Goal: Transaction & Acquisition: Purchase product/service

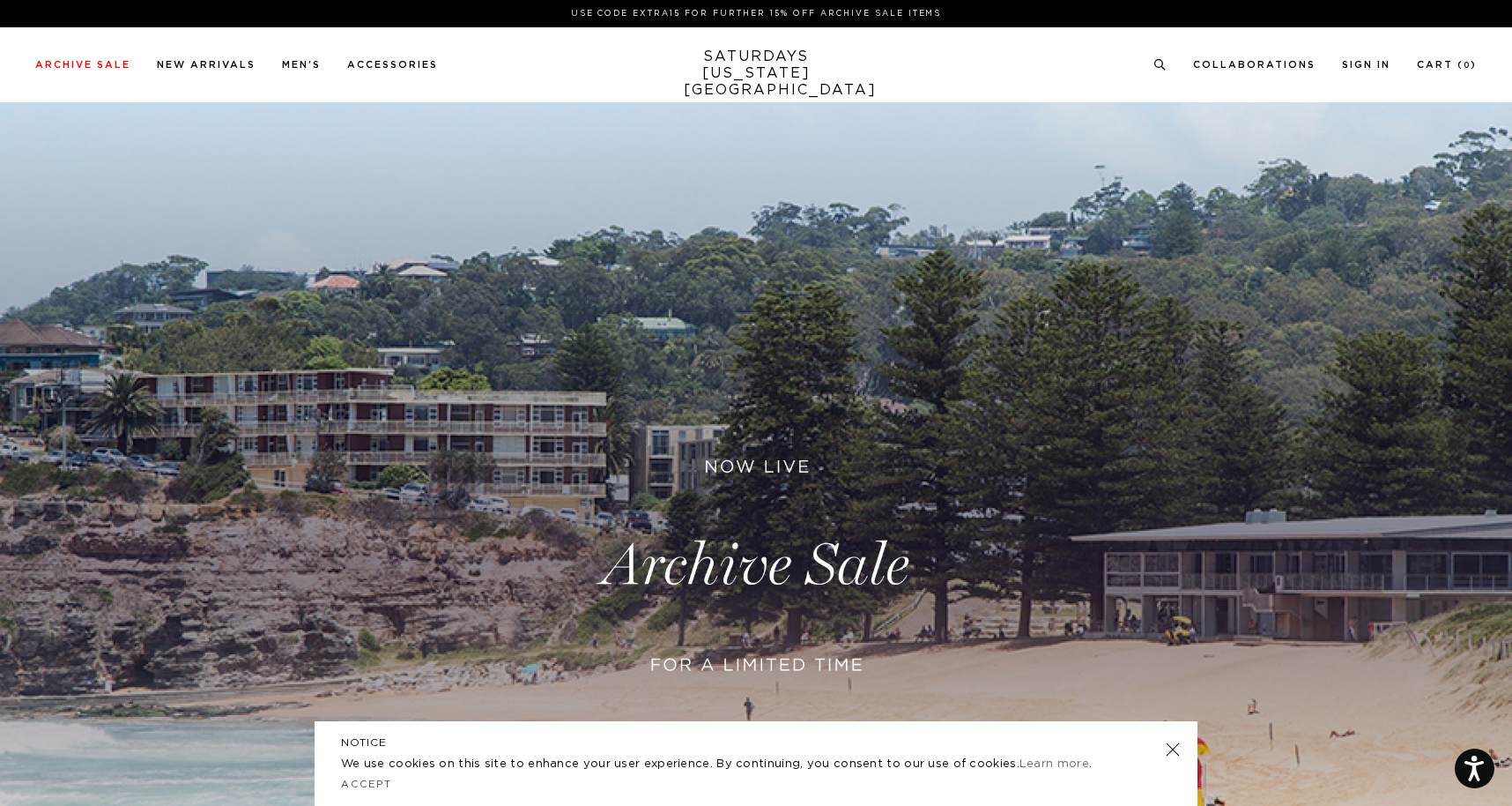
click at [767, 575] on link at bounding box center [756, 564] width 1512 height 926
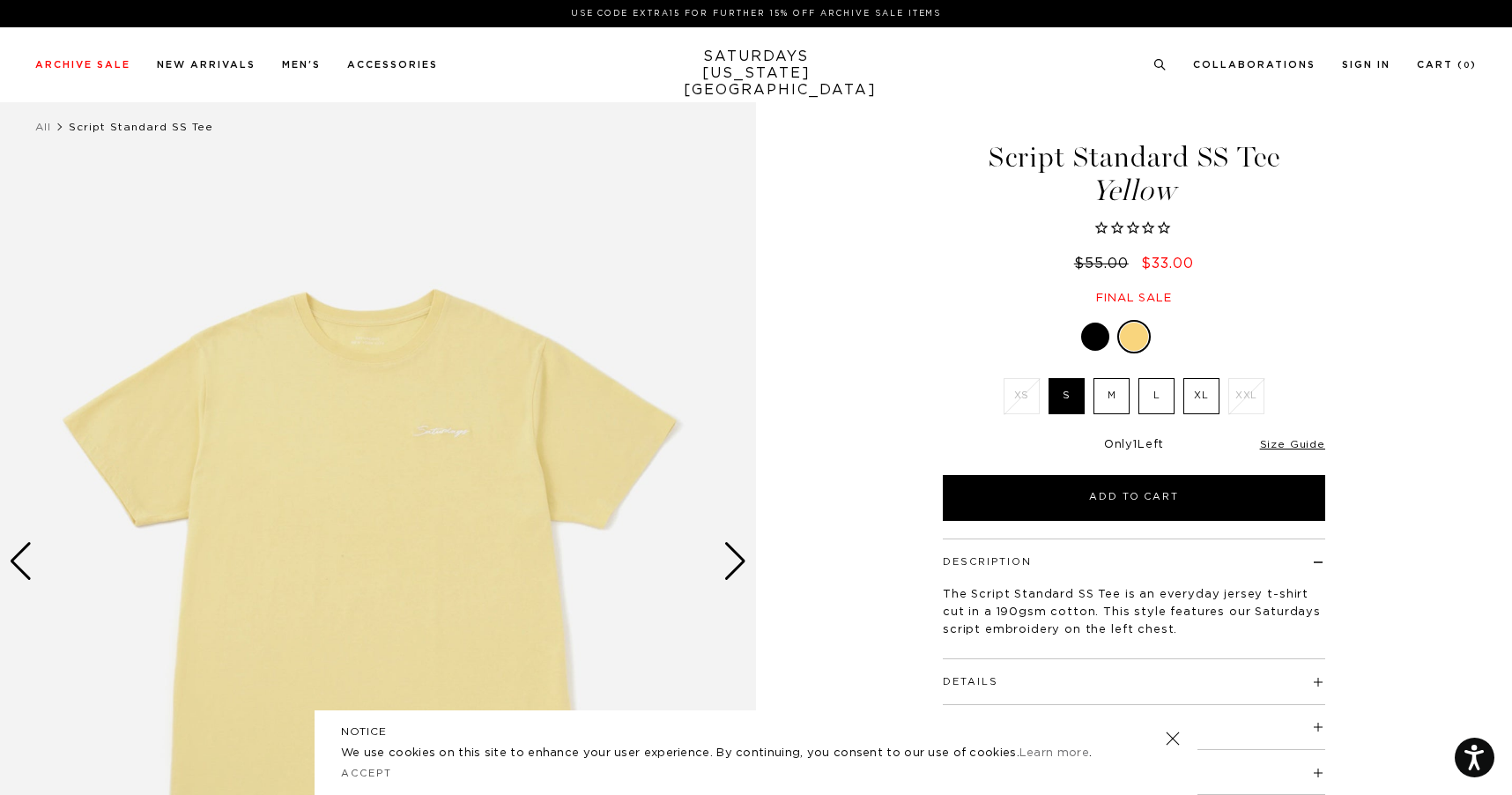
click at [732, 562] on div "Next slide" at bounding box center [735, 561] width 24 height 39
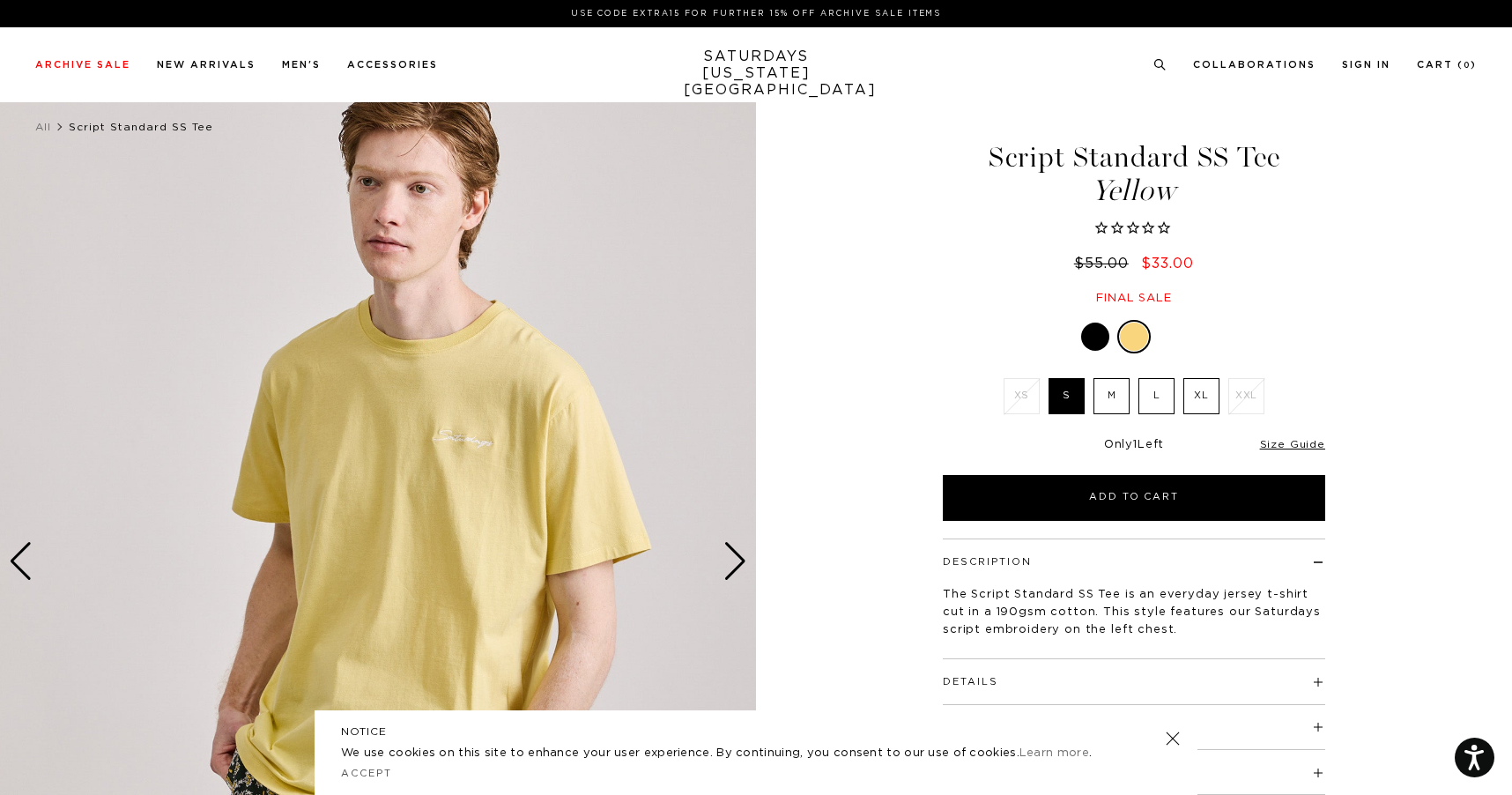
click at [732, 562] on div "Next slide" at bounding box center [735, 561] width 24 height 39
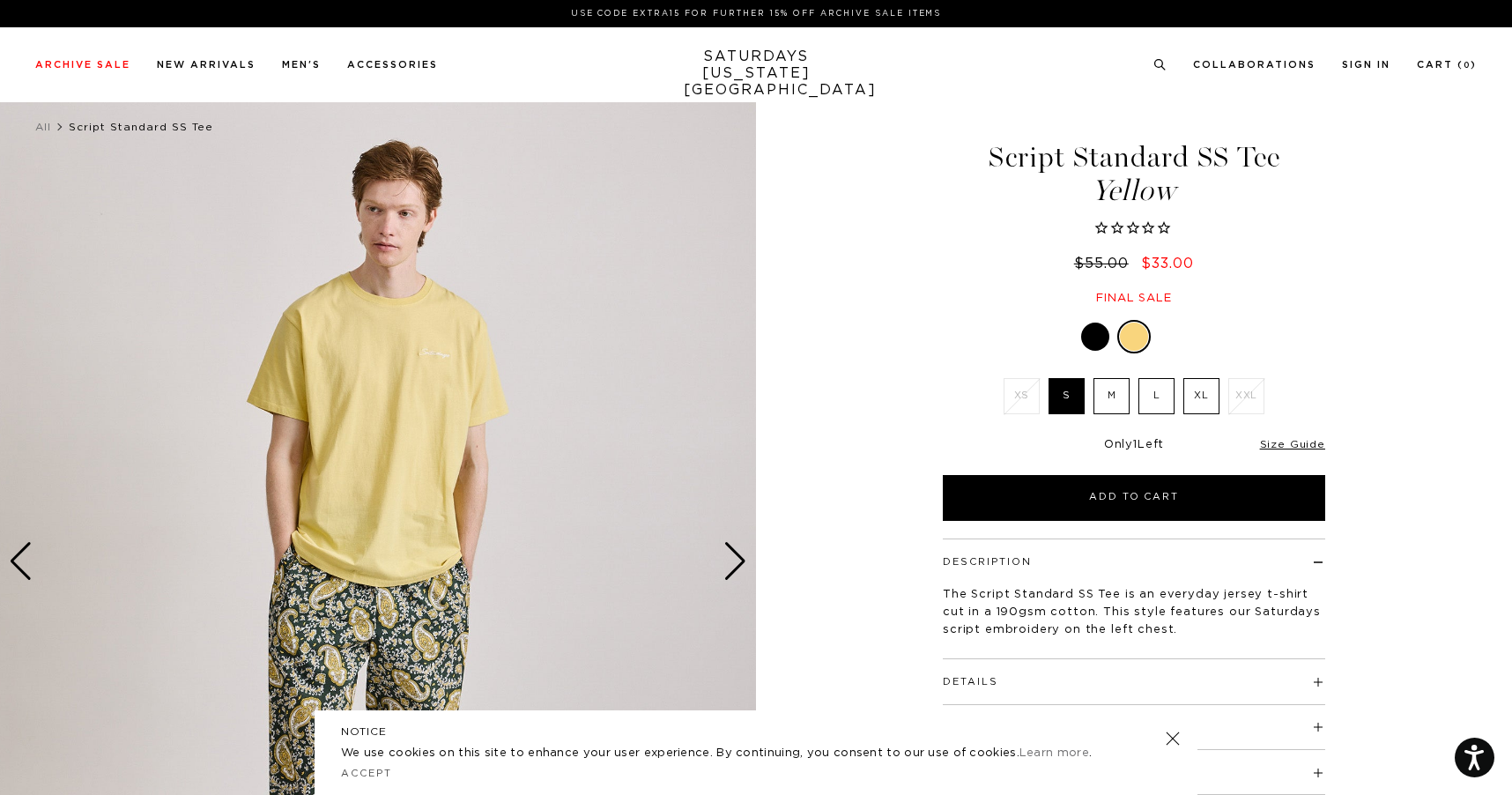
click at [1204, 402] on label "XL" at bounding box center [1201, 396] width 36 height 36
click at [0, 0] on input "XL" at bounding box center [0, 0] width 0 height 0
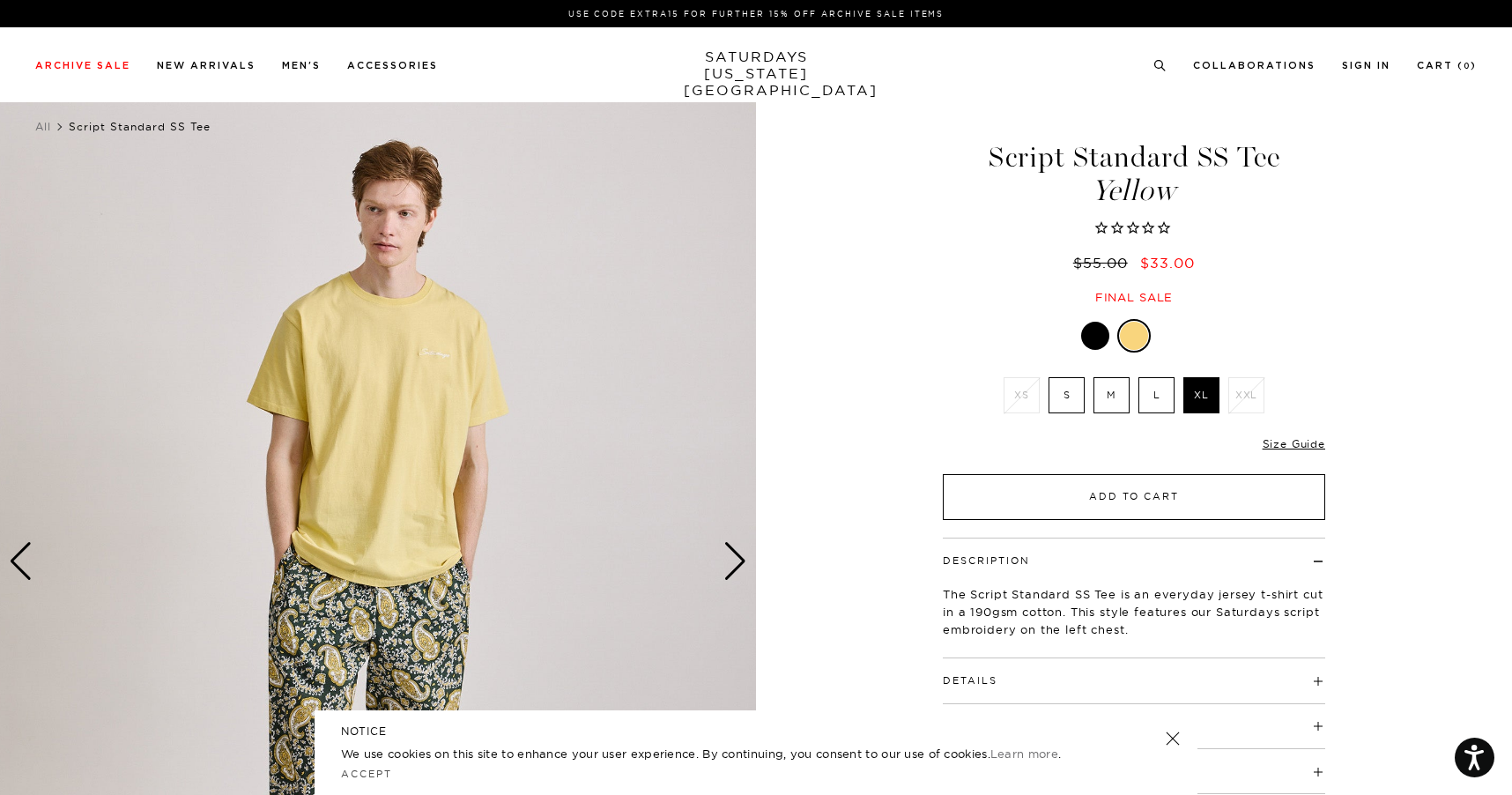
click at [1123, 496] on button "Add to Cart" at bounding box center [1134, 496] width 382 height 46
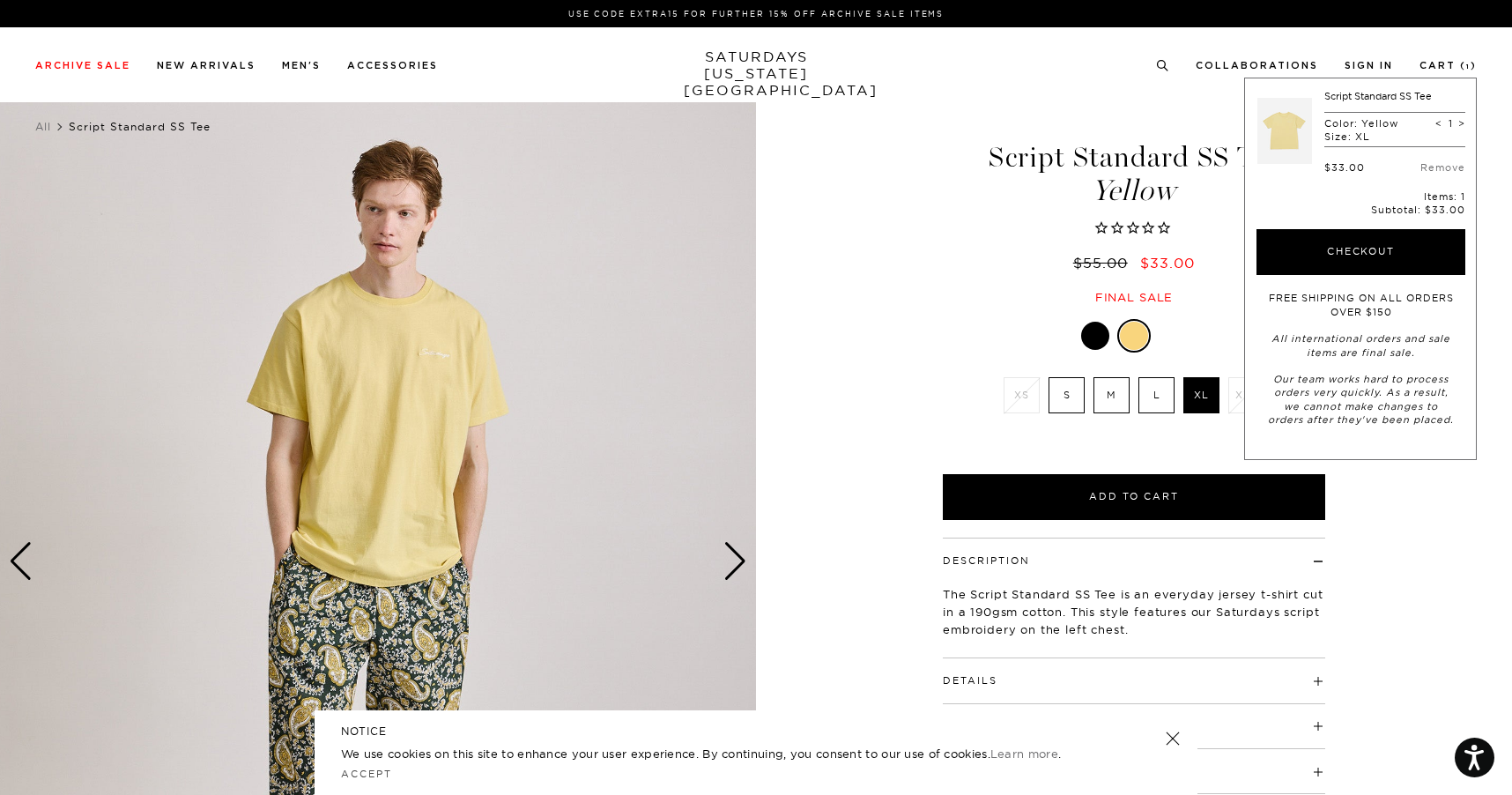
click at [1092, 335] on div at bounding box center [1095, 335] width 28 height 28
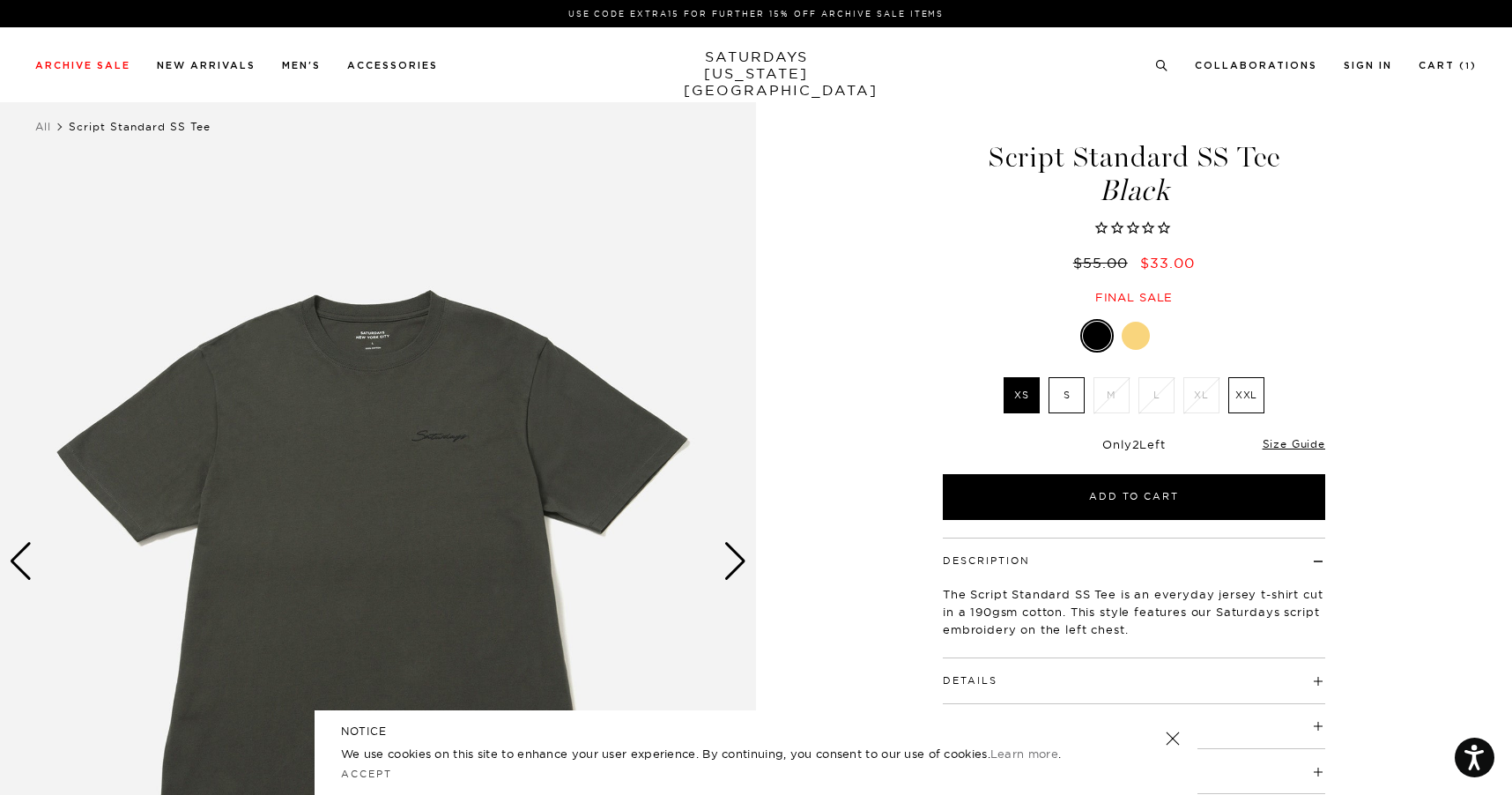
click at [1096, 332] on div at bounding box center [1097, 335] width 28 height 28
click at [709, 531] on img at bounding box center [378, 561] width 756 height 945
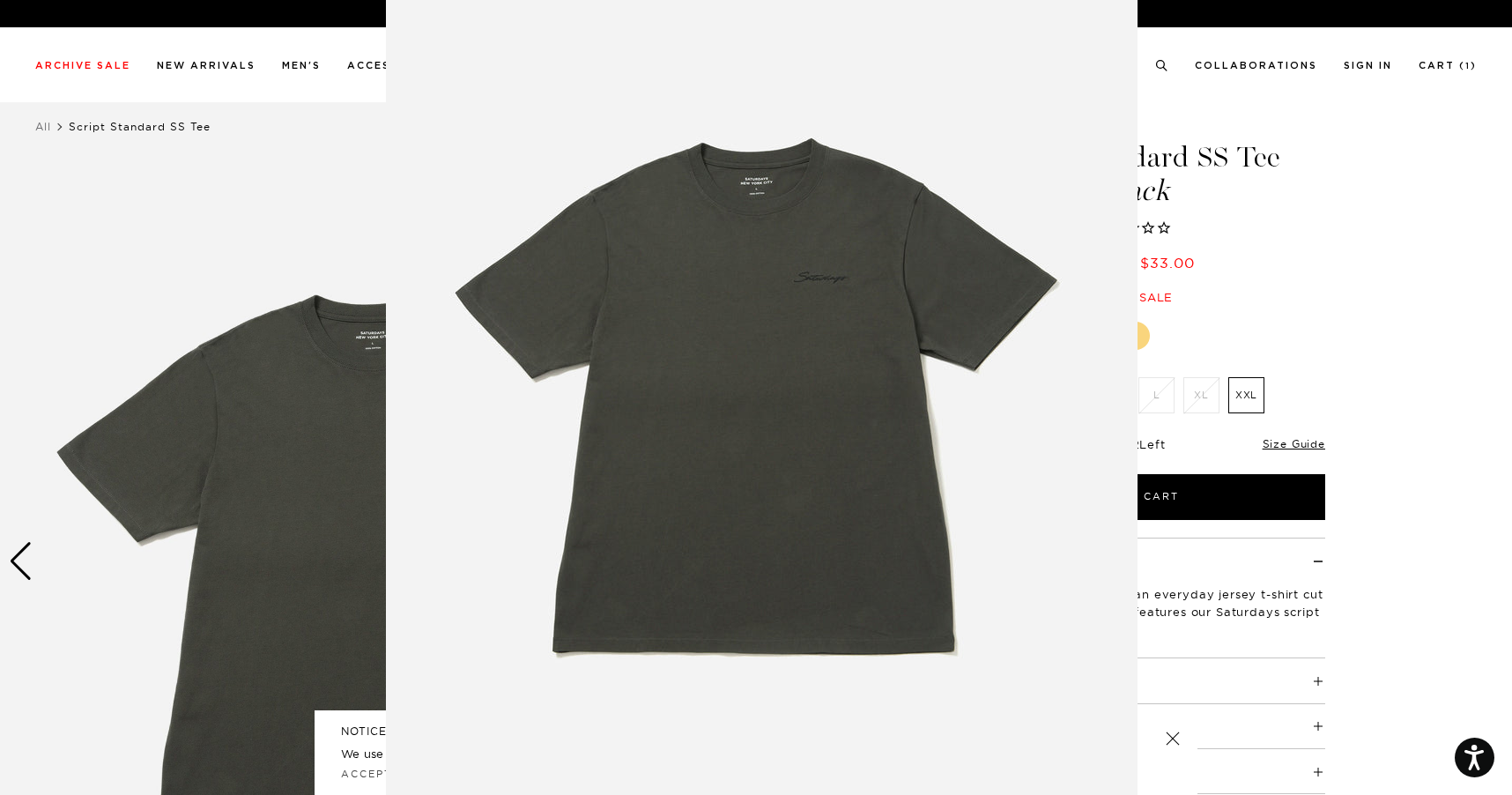
scroll to position [50, 0]
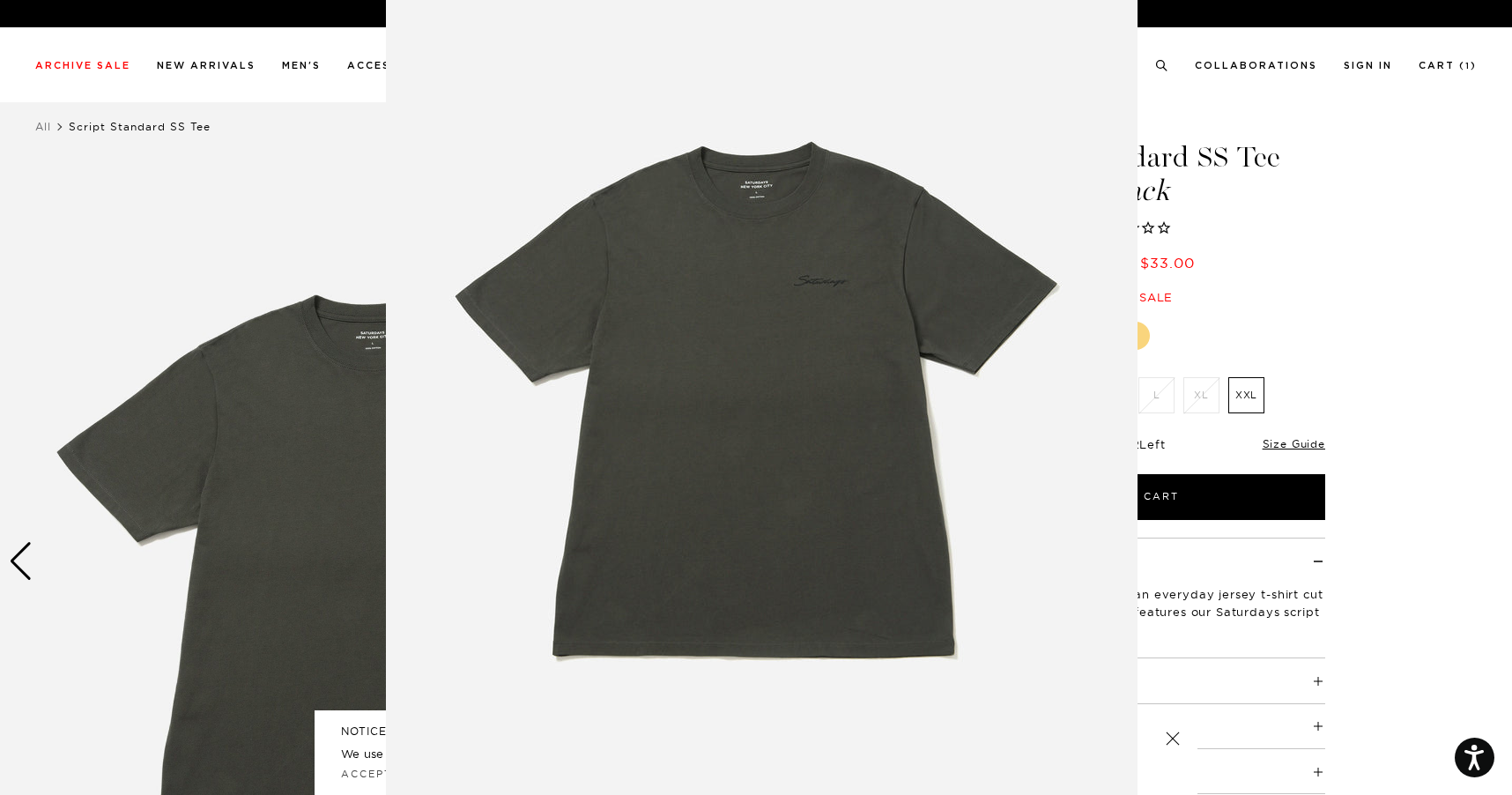
click at [1335, 344] on figure at bounding box center [756, 398] width 1512 height 795
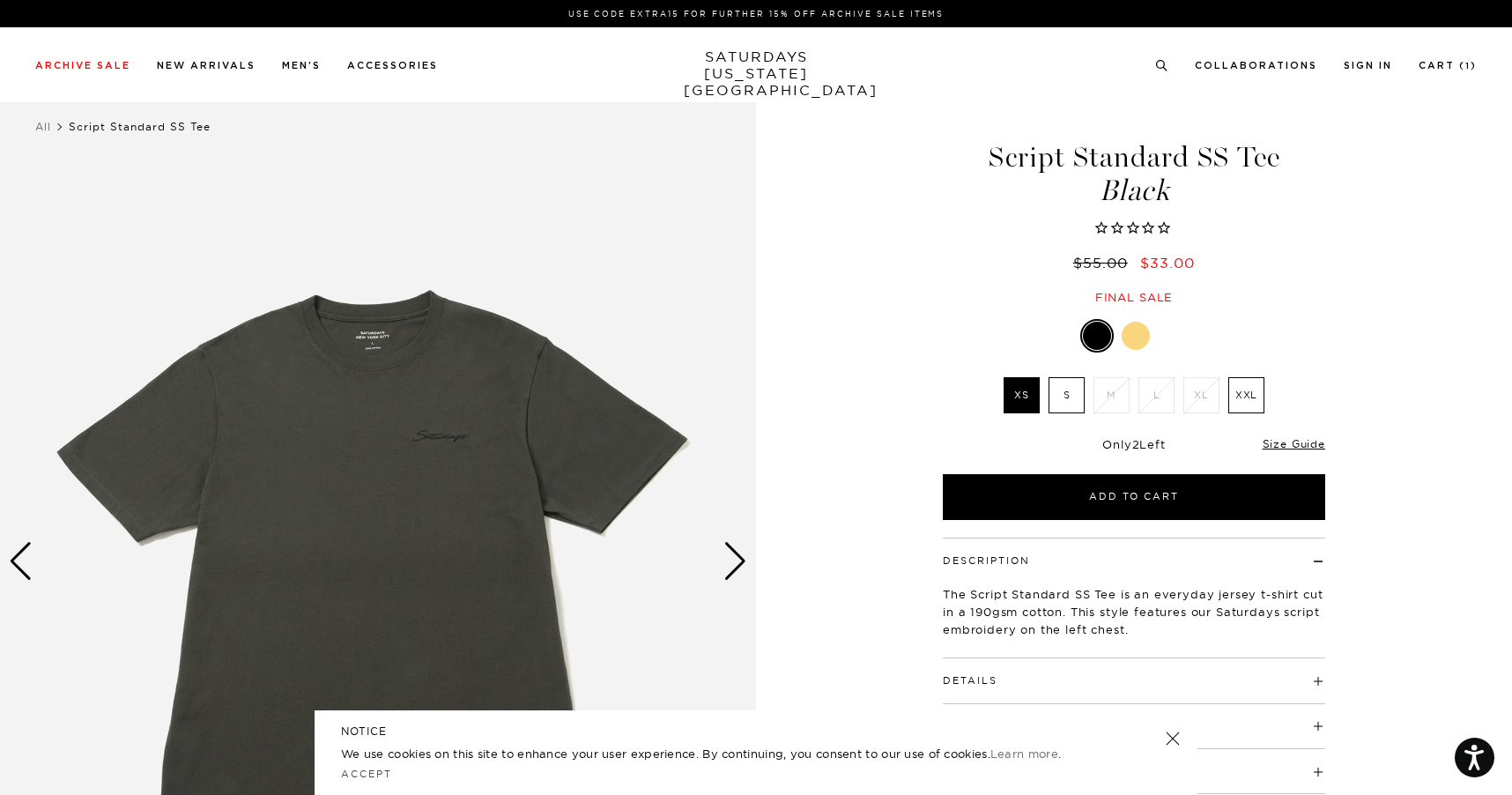
scroll to position [0, 0]
click at [738, 558] on div "Next slide" at bounding box center [735, 561] width 24 height 39
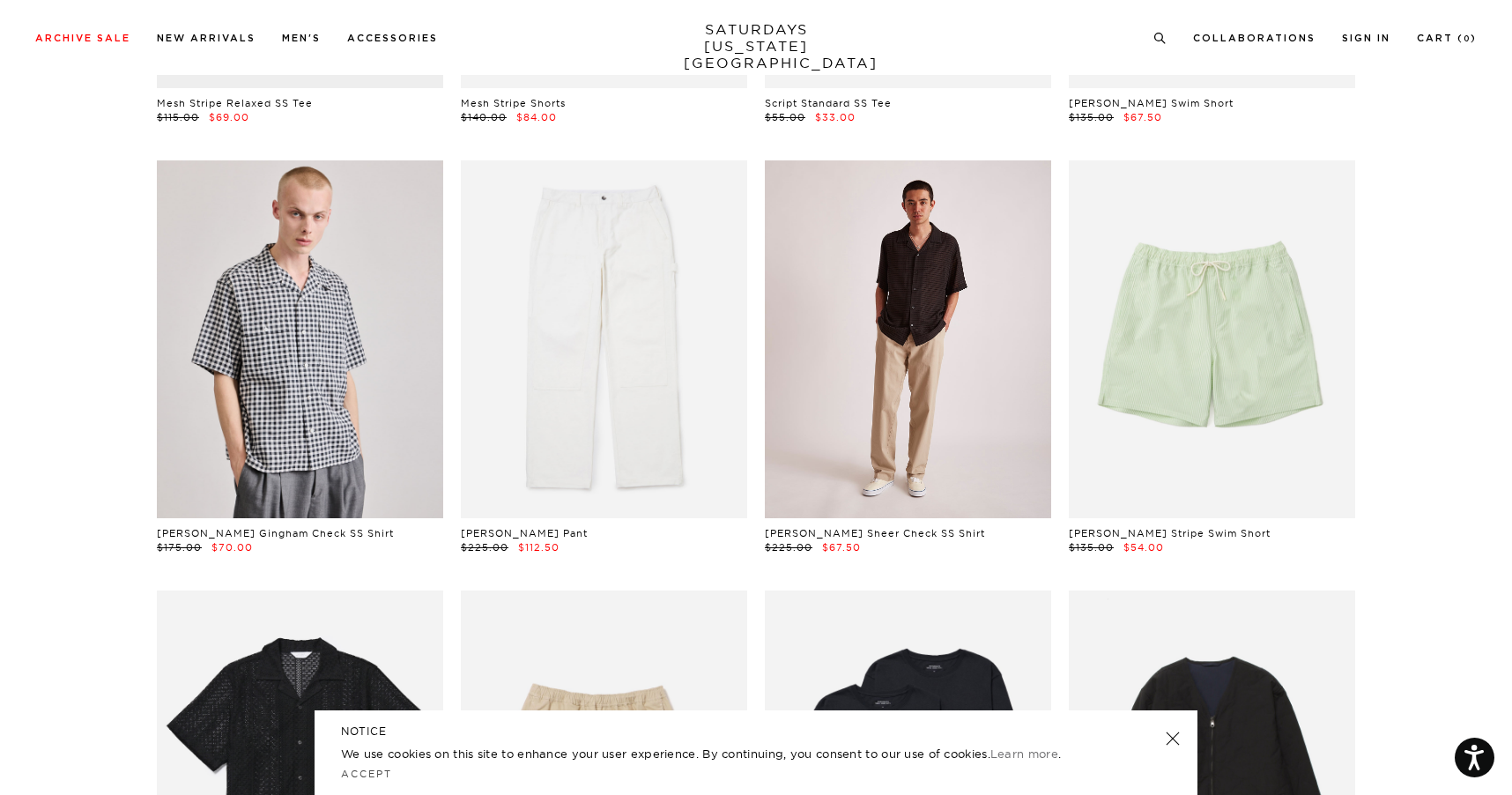
scroll to position [880, 0]
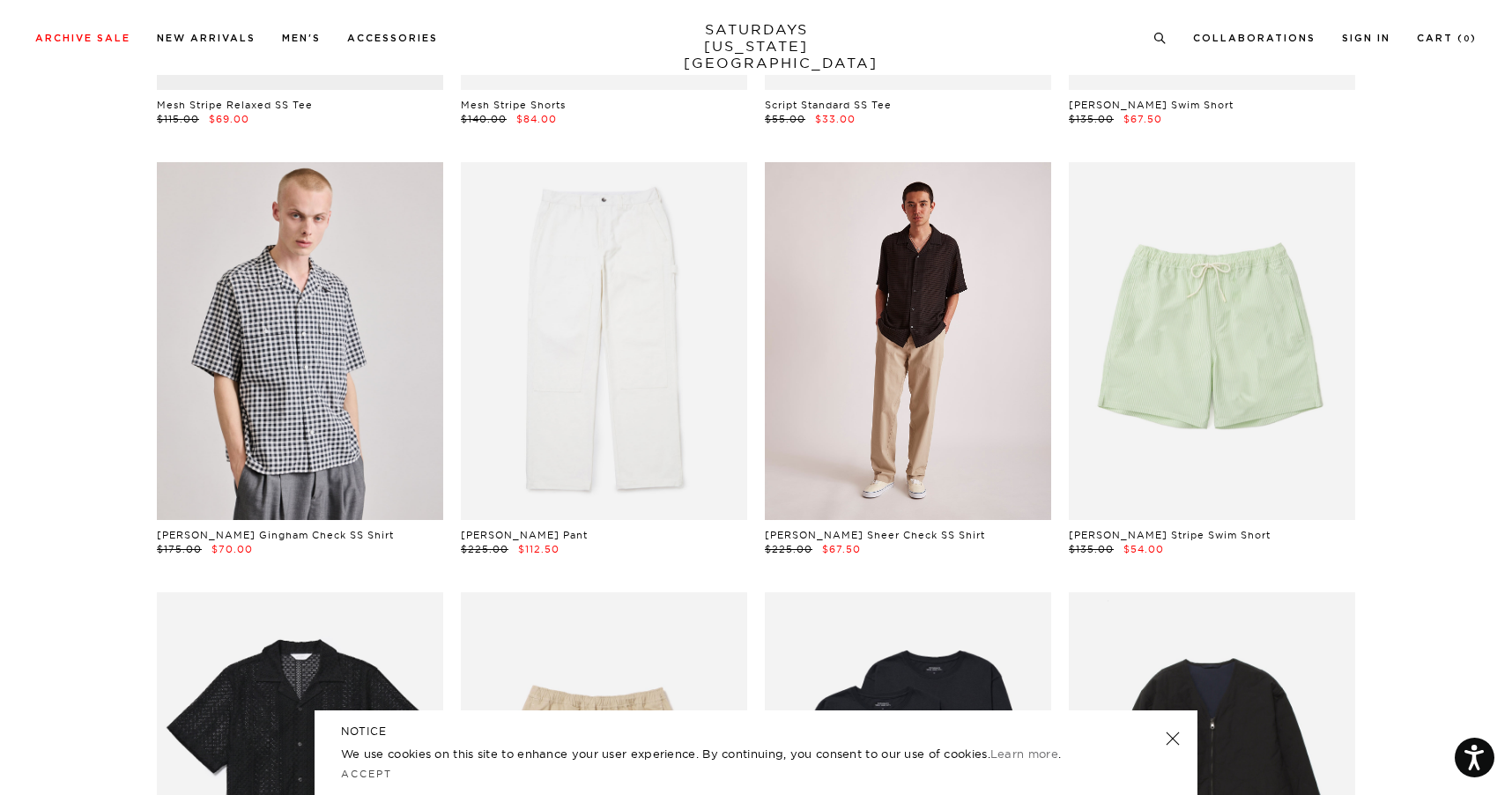
click at [892, 323] on link at bounding box center [908, 340] width 286 height 358
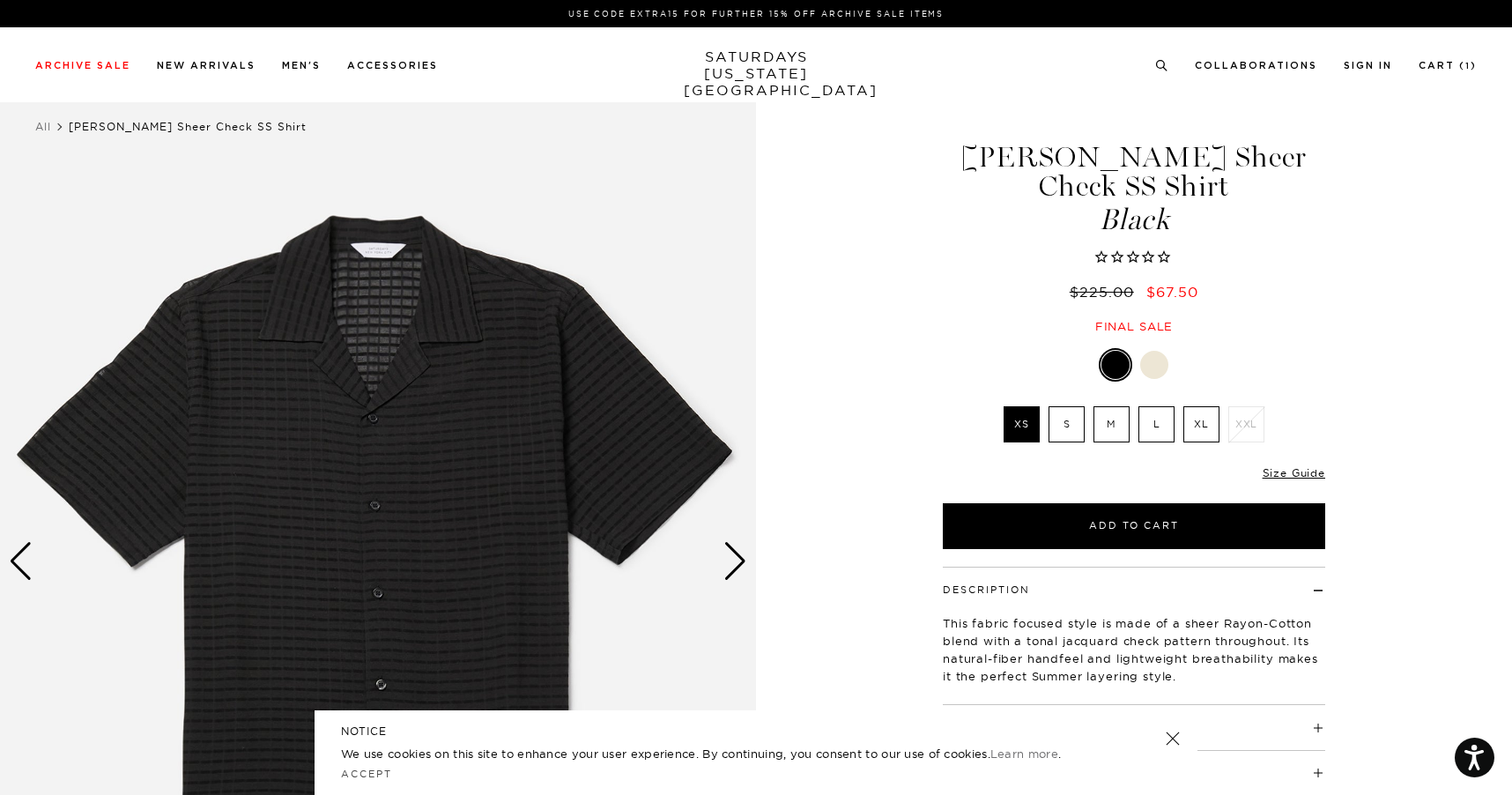
click at [787, 560] on div "1 / 1 5 / -2" at bounding box center [756, 561] width 1512 height 945
click at [741, 560] on div "Next slide" at bounding box center [735, 561] width 24 height 39
click at [1147, 351] on div at bounding box center [1154, 365] width 28 height 28
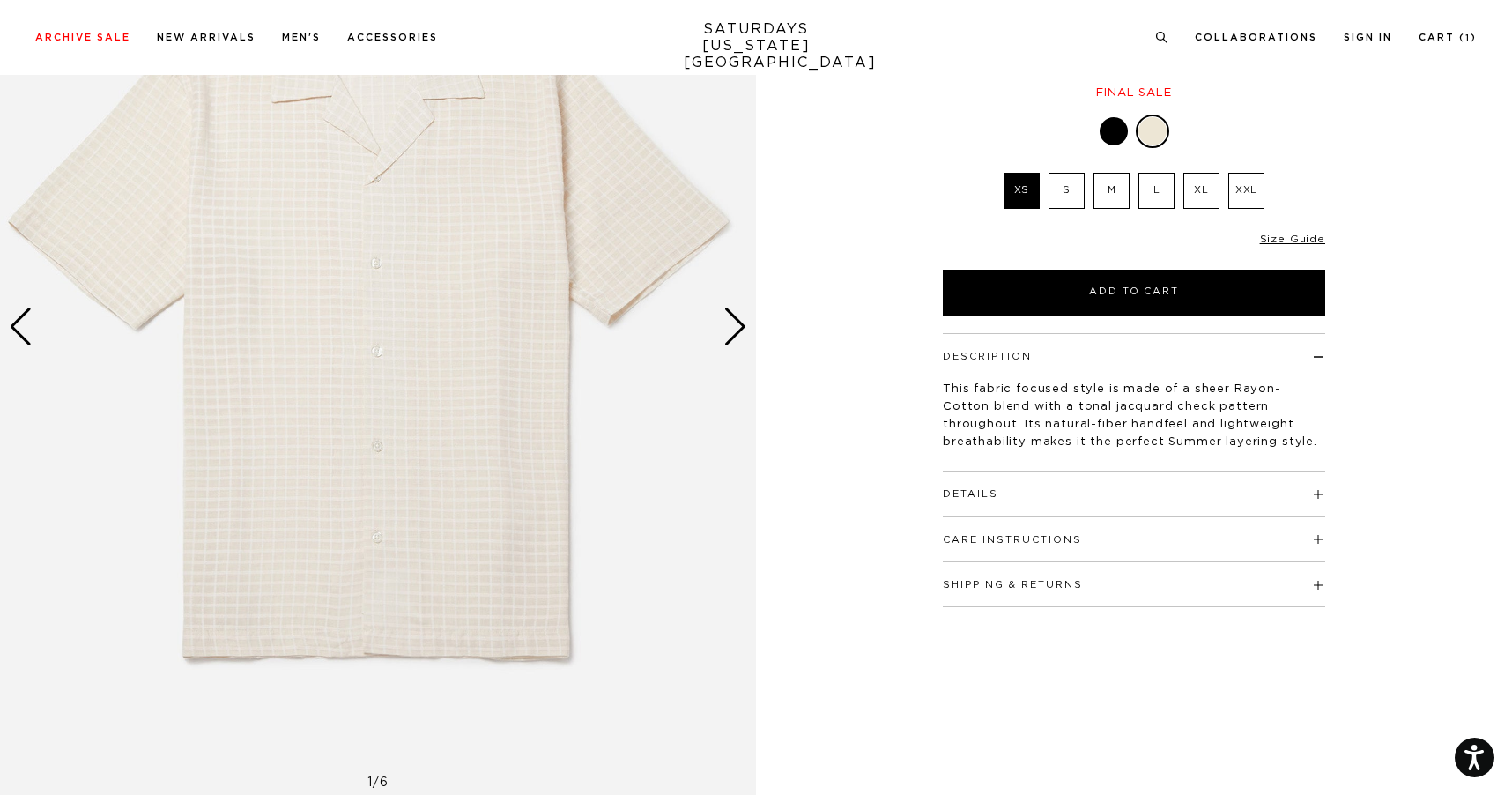
scroll to position [235, 0]
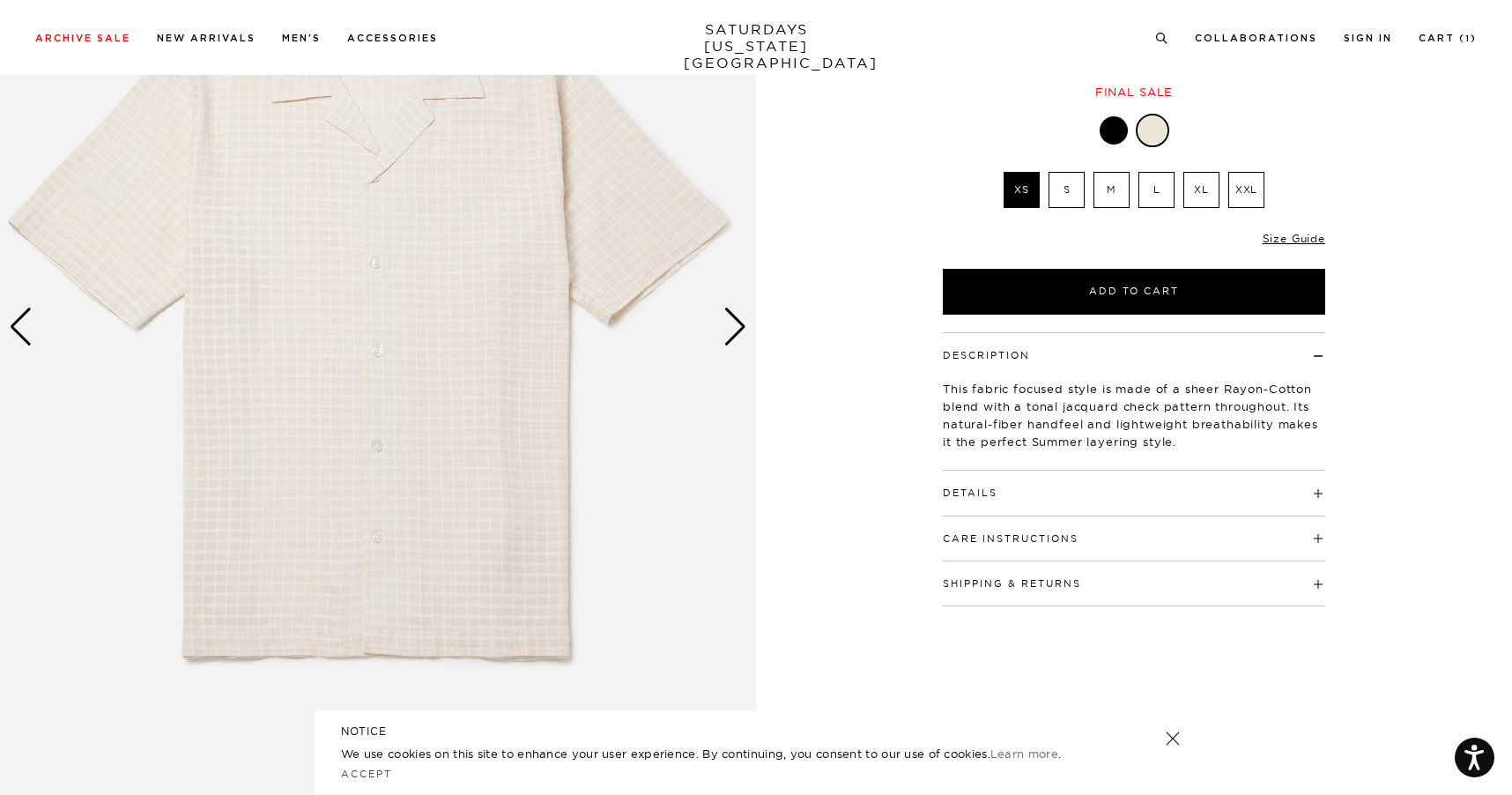
click at [708, 342] on img at bounding box center [378, 327] width 756 height 945
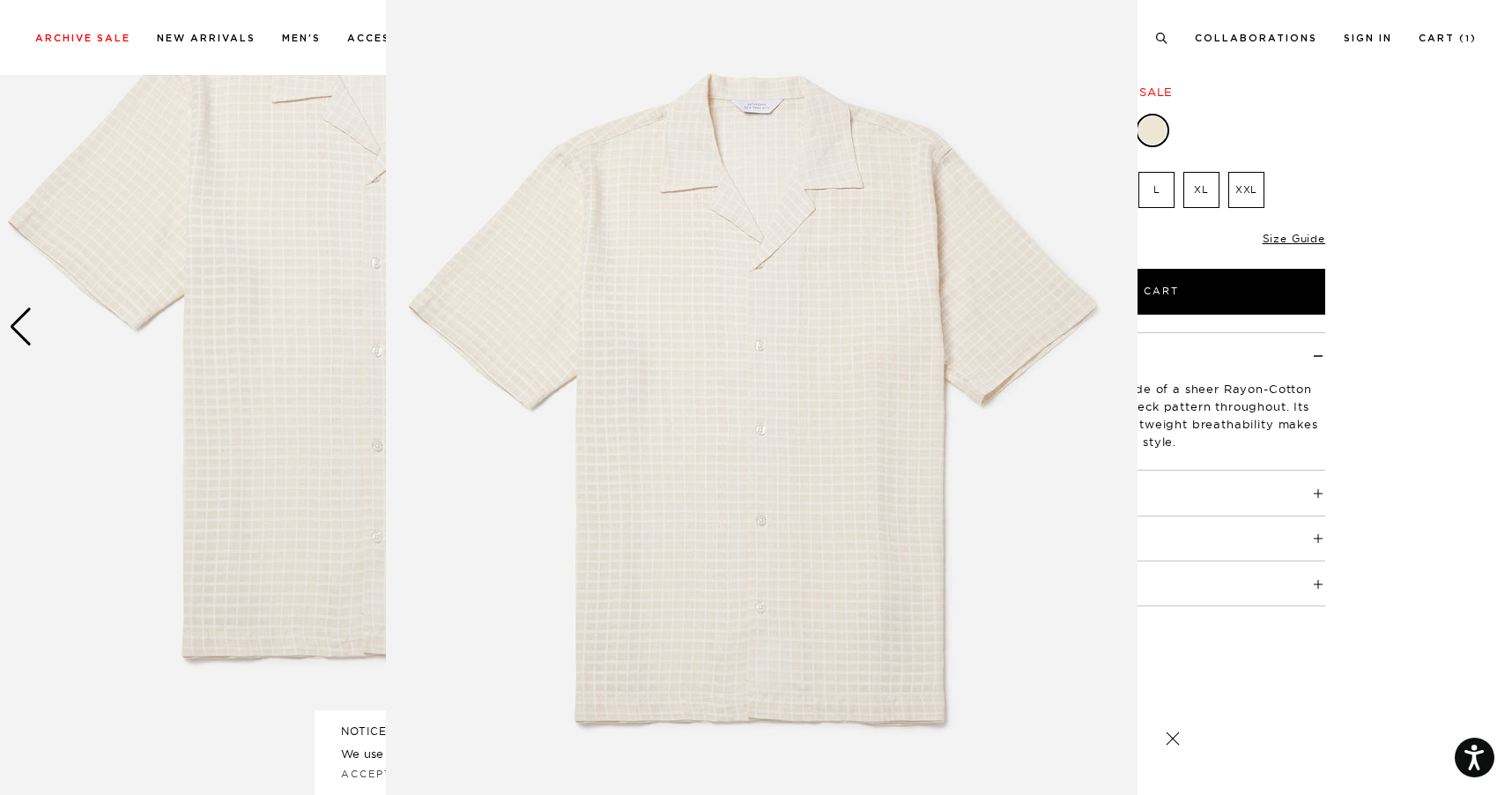
scroll to position [44, 0]
click at [816, 344] on img at bounding box center [761, 407] width 752 height 902
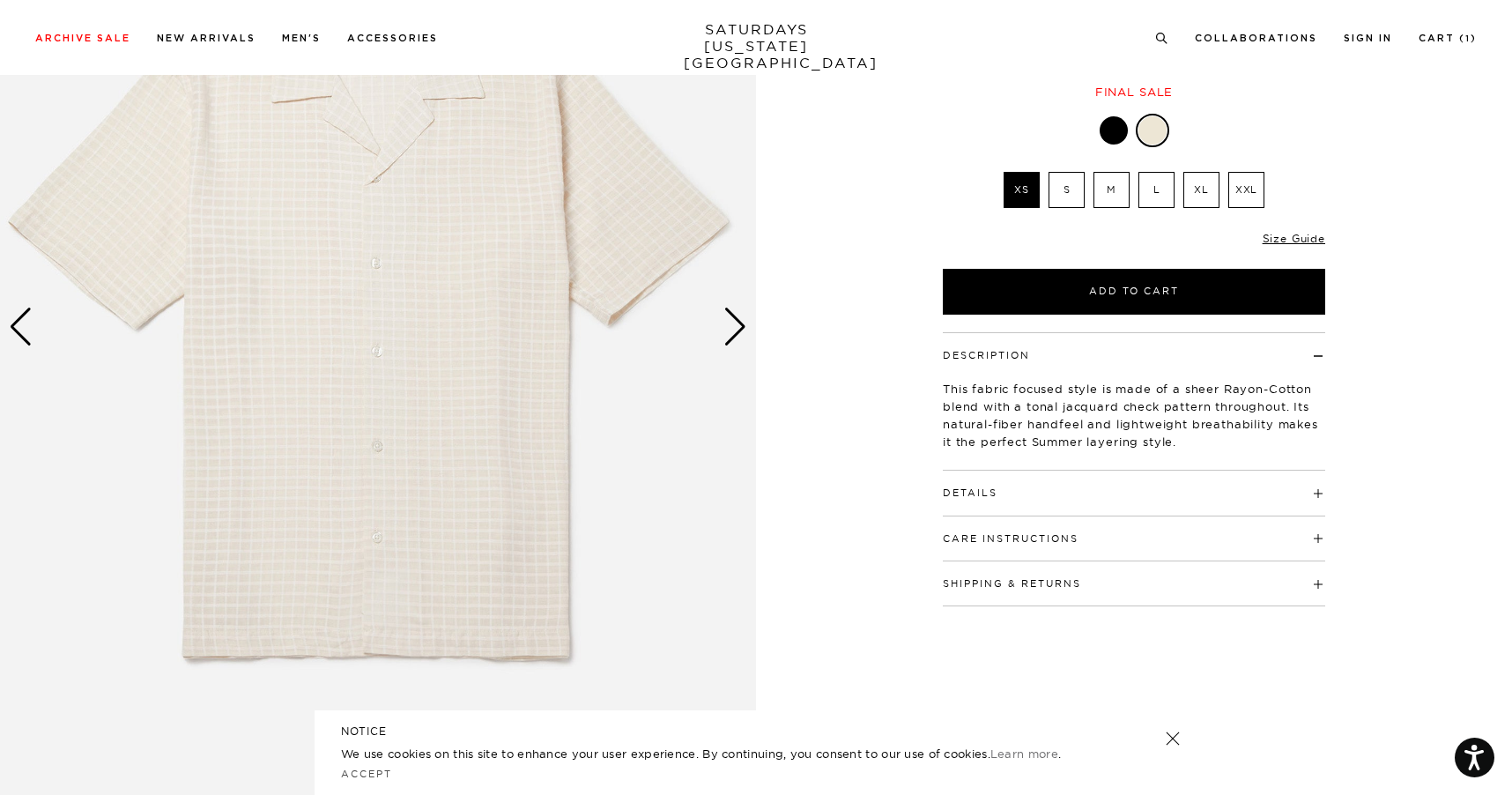
click at [738, 339] on div "Next slide" at bounding box center [735, 327] width 24 height 39
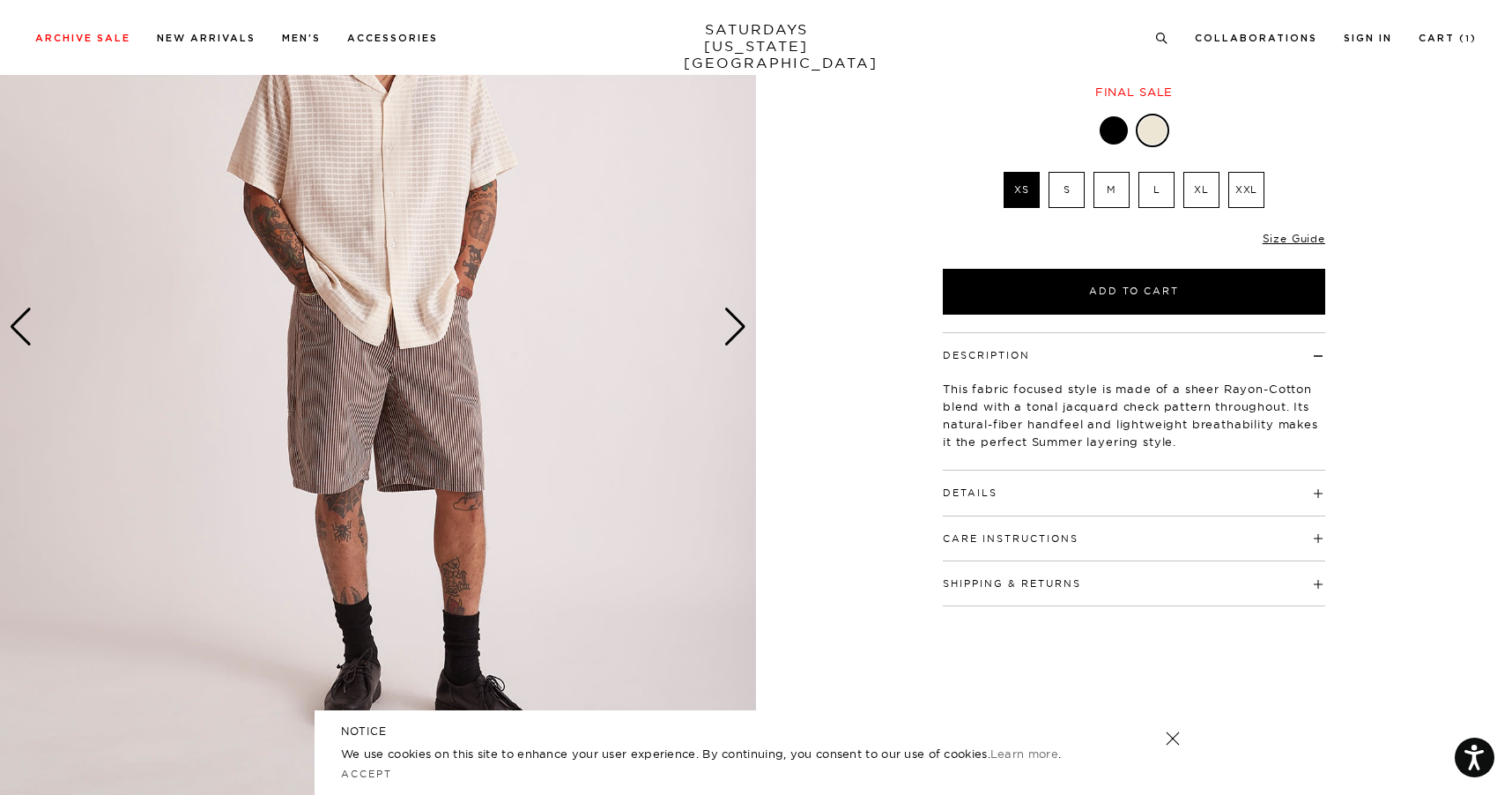
click at [738, 339] on div "Next slide" at bounding box center [735, 327] width 24 height 39
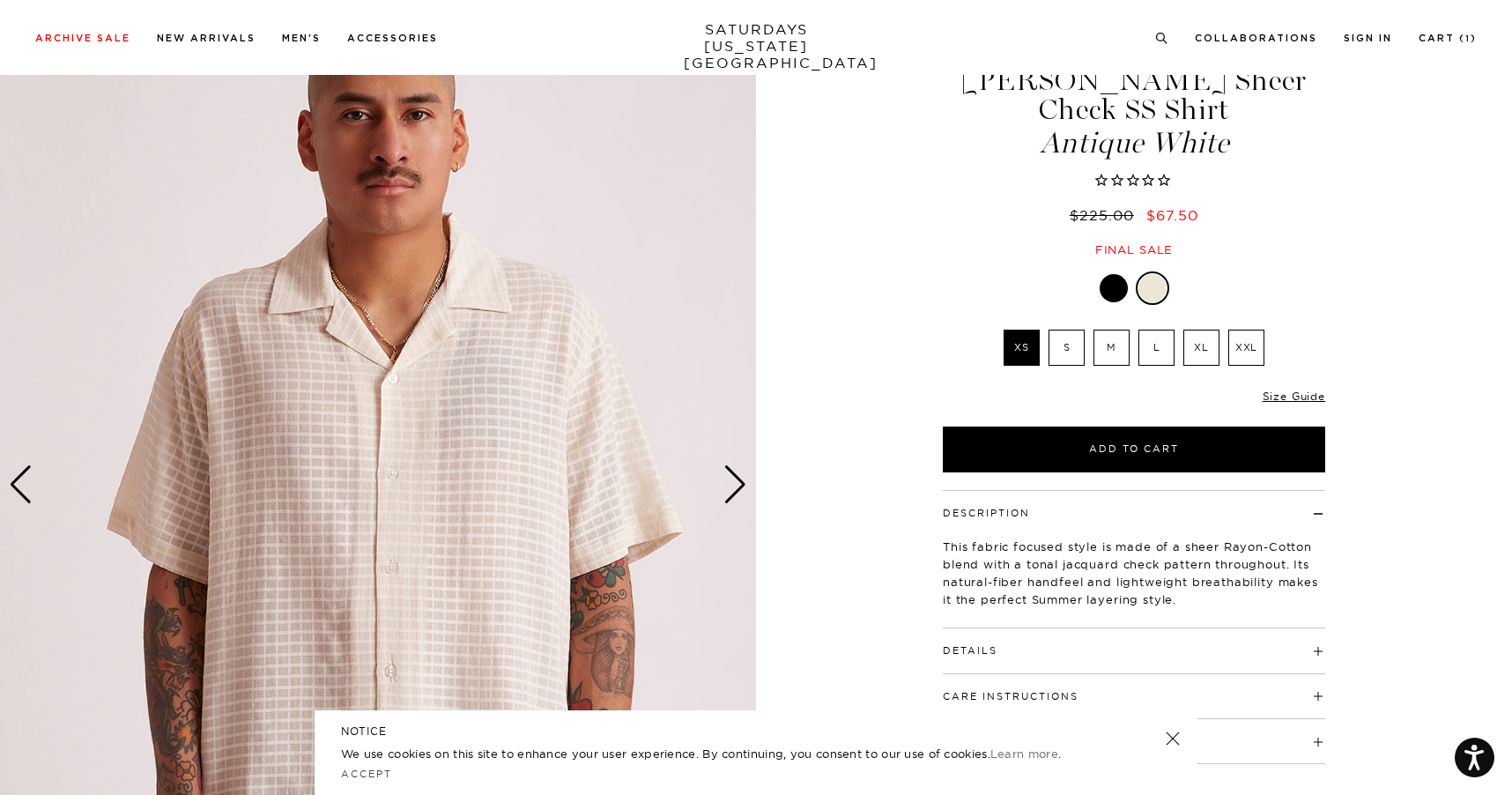
scroll to position [75, 0]
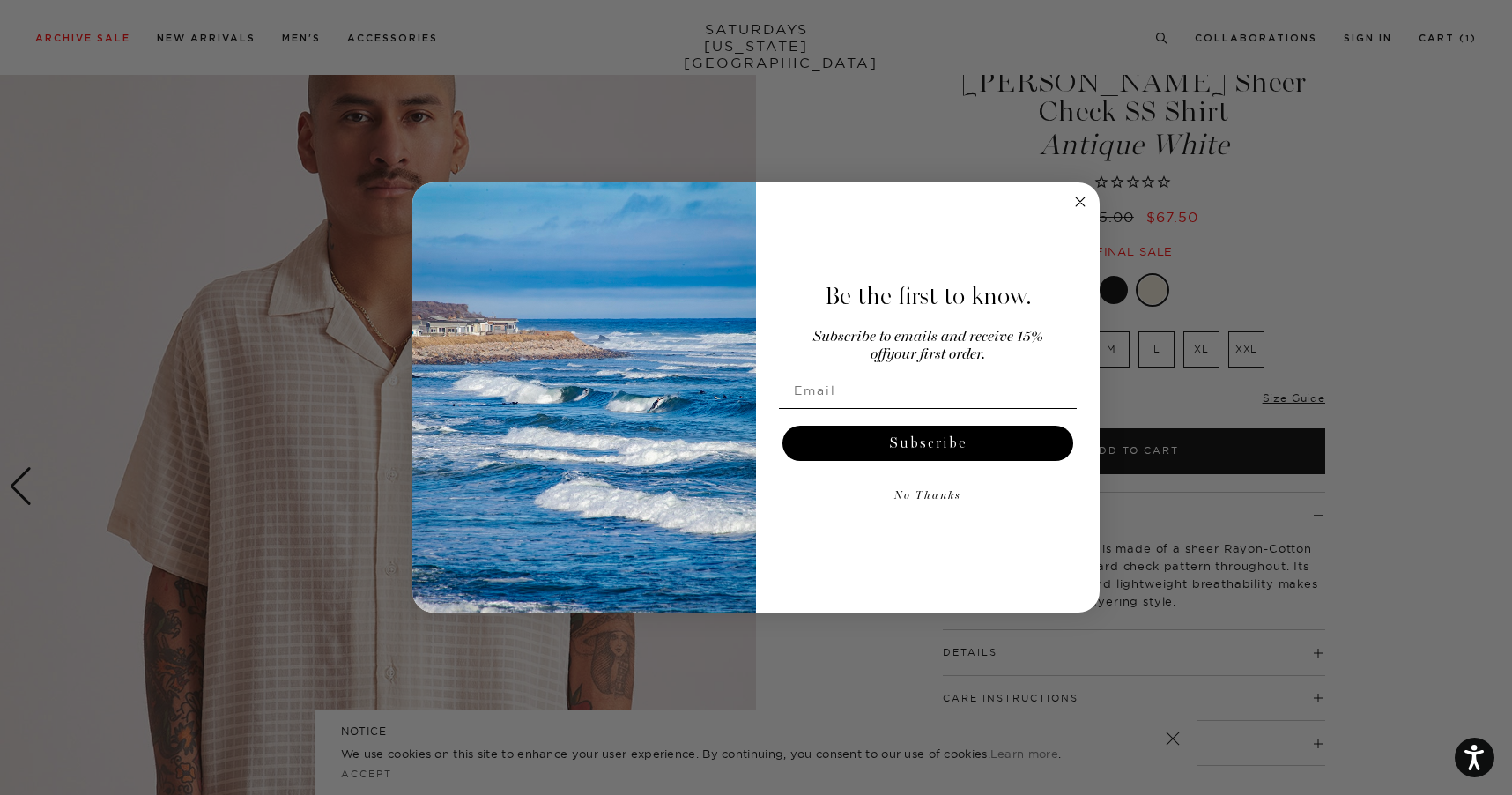
click at [1078, 204] on icon "Close dialog" at bounding box center [1079, 202] width 9 height 9
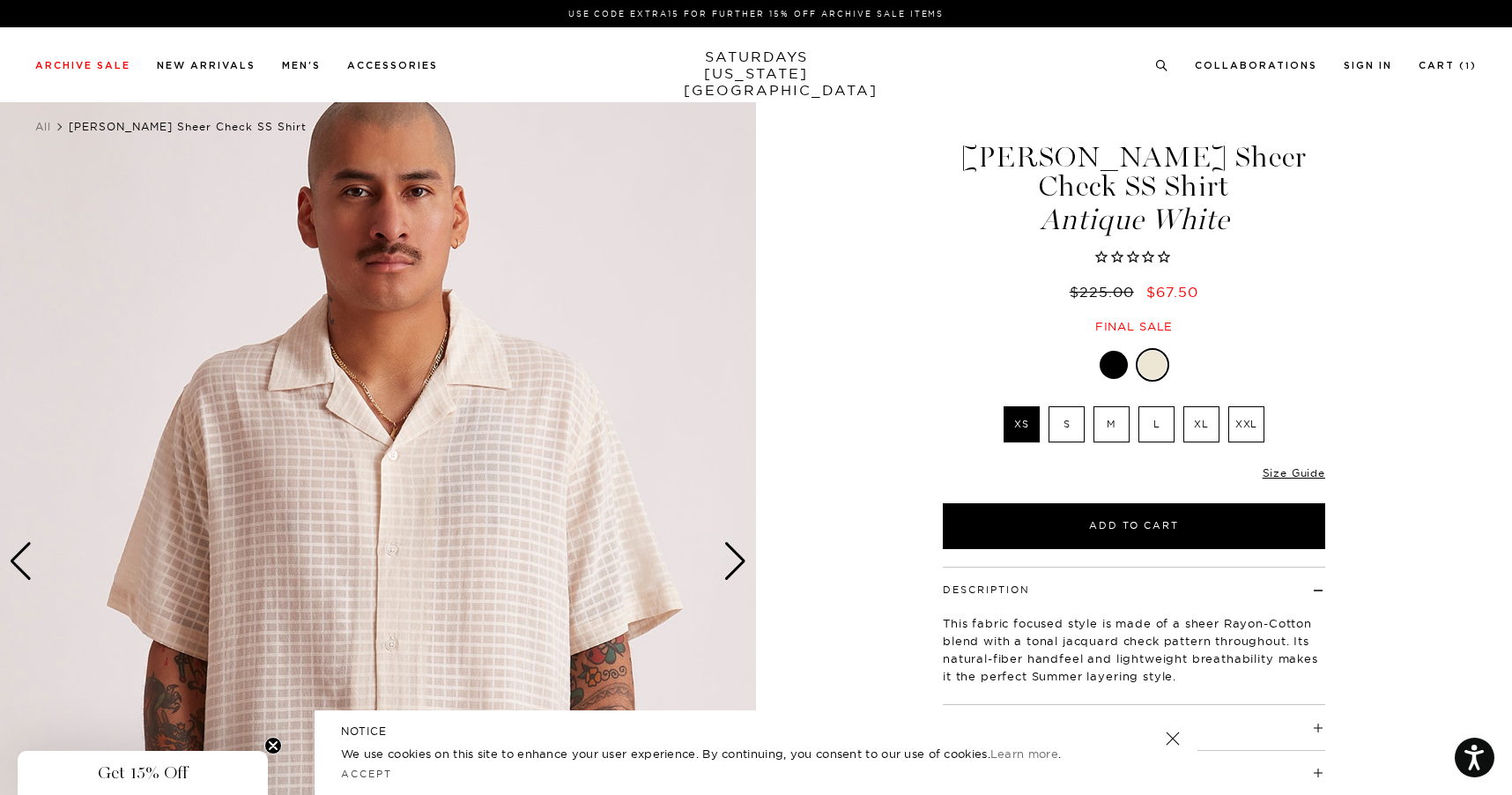
scroll to position [0, 0]
click at [1198, 406] on label "XL" at bounding box center [1201, 424] width 36 height 36
click at [0, 0] on input "XL" at bounding box center [0, 0] width 0 height 0
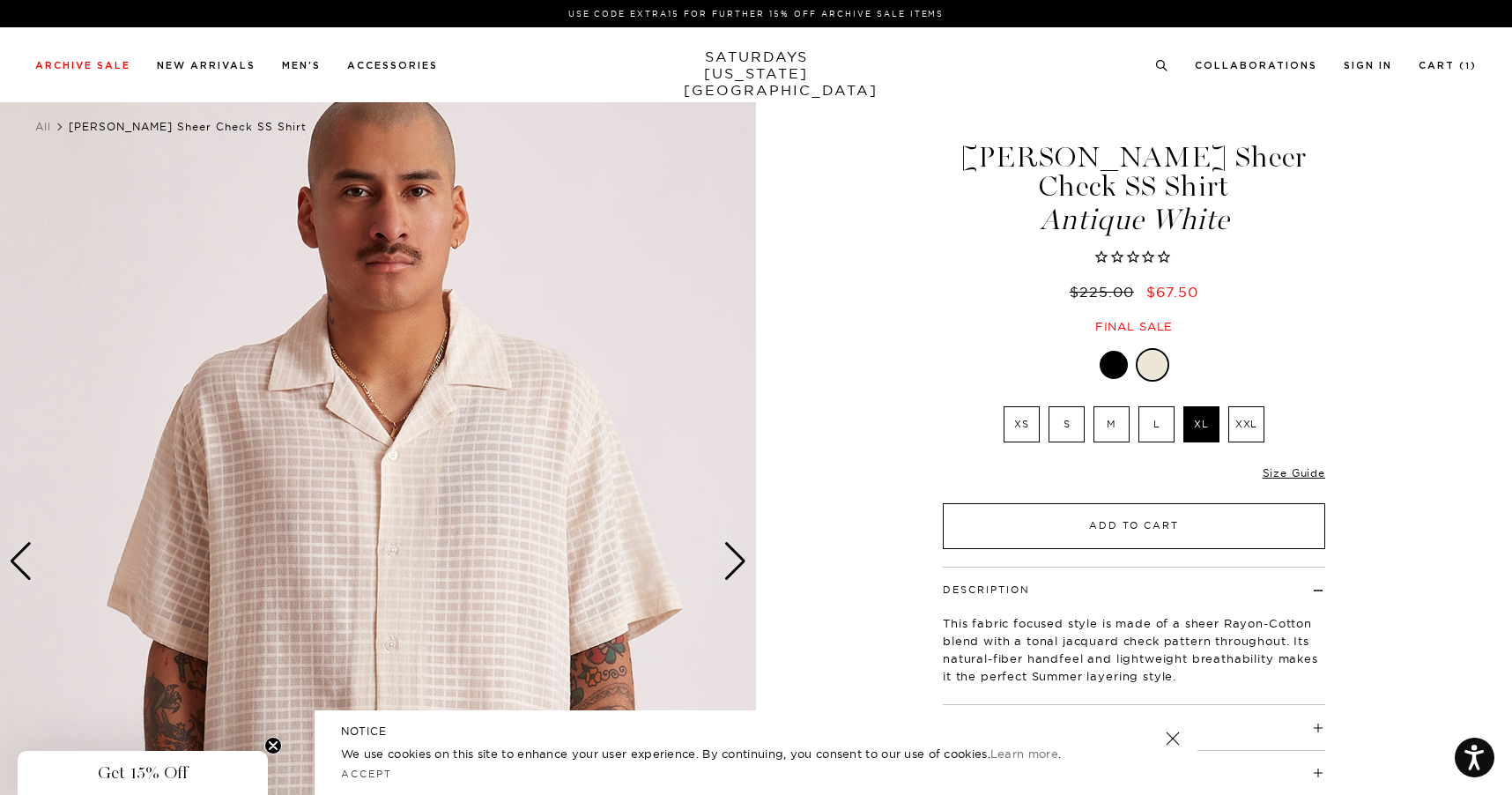
click at [1114, 503] on button "Add to Cart" at bounding box center [1134, 525] width 382 height 46
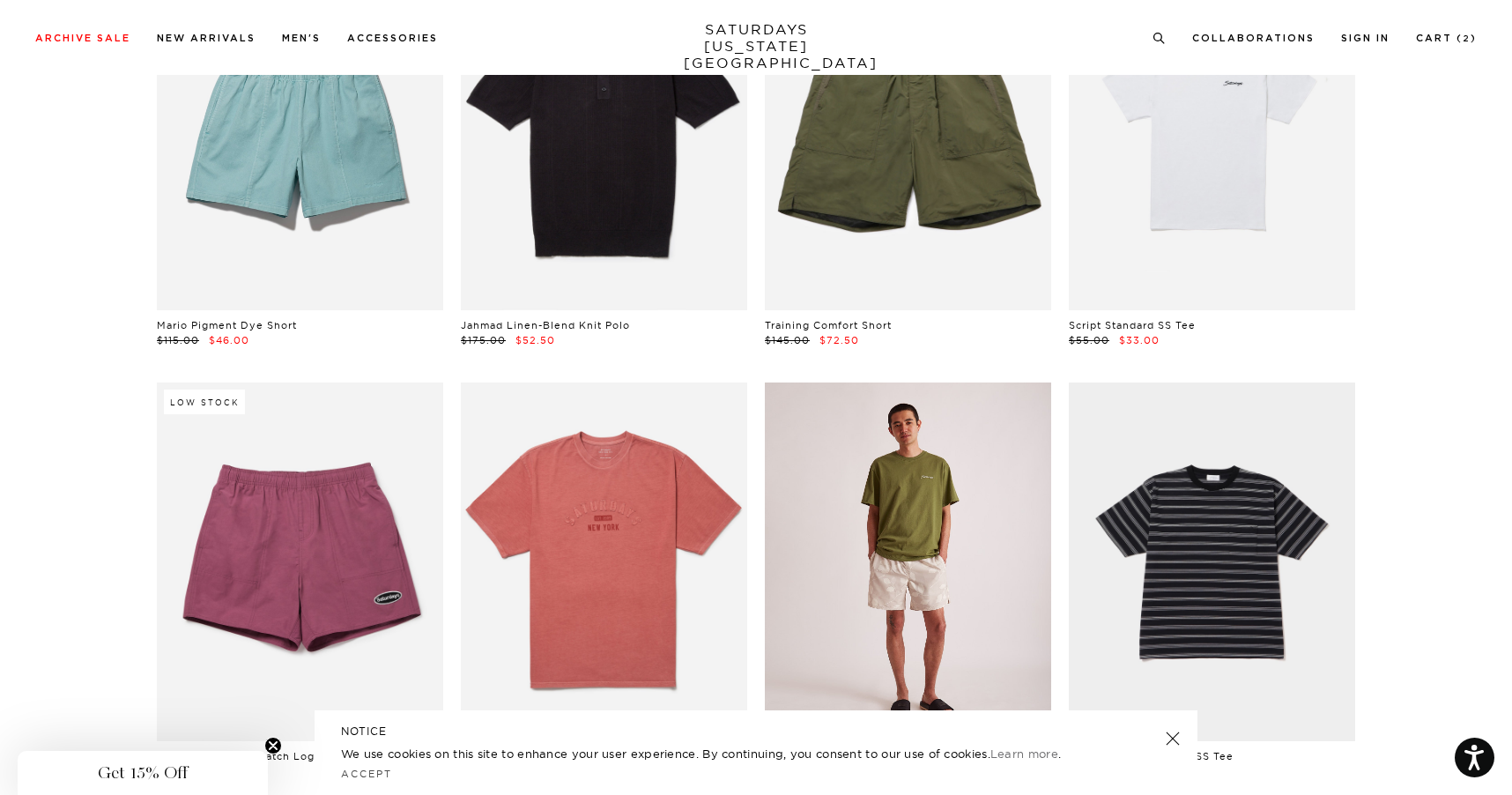
scroll to position [3569, 2]
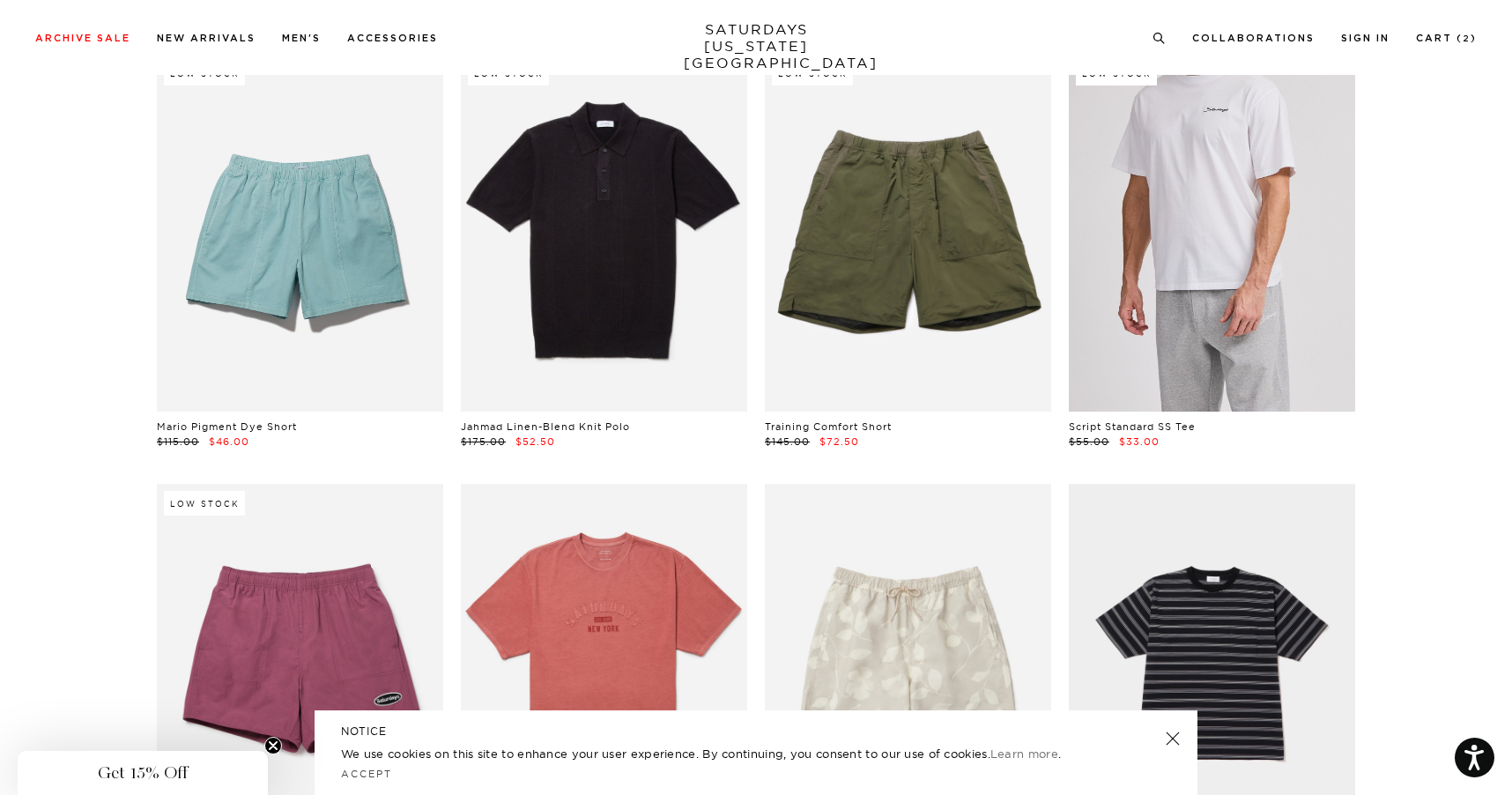
click at [1174, 332] on link at bounding box center [1211, 232] width 286 height 358
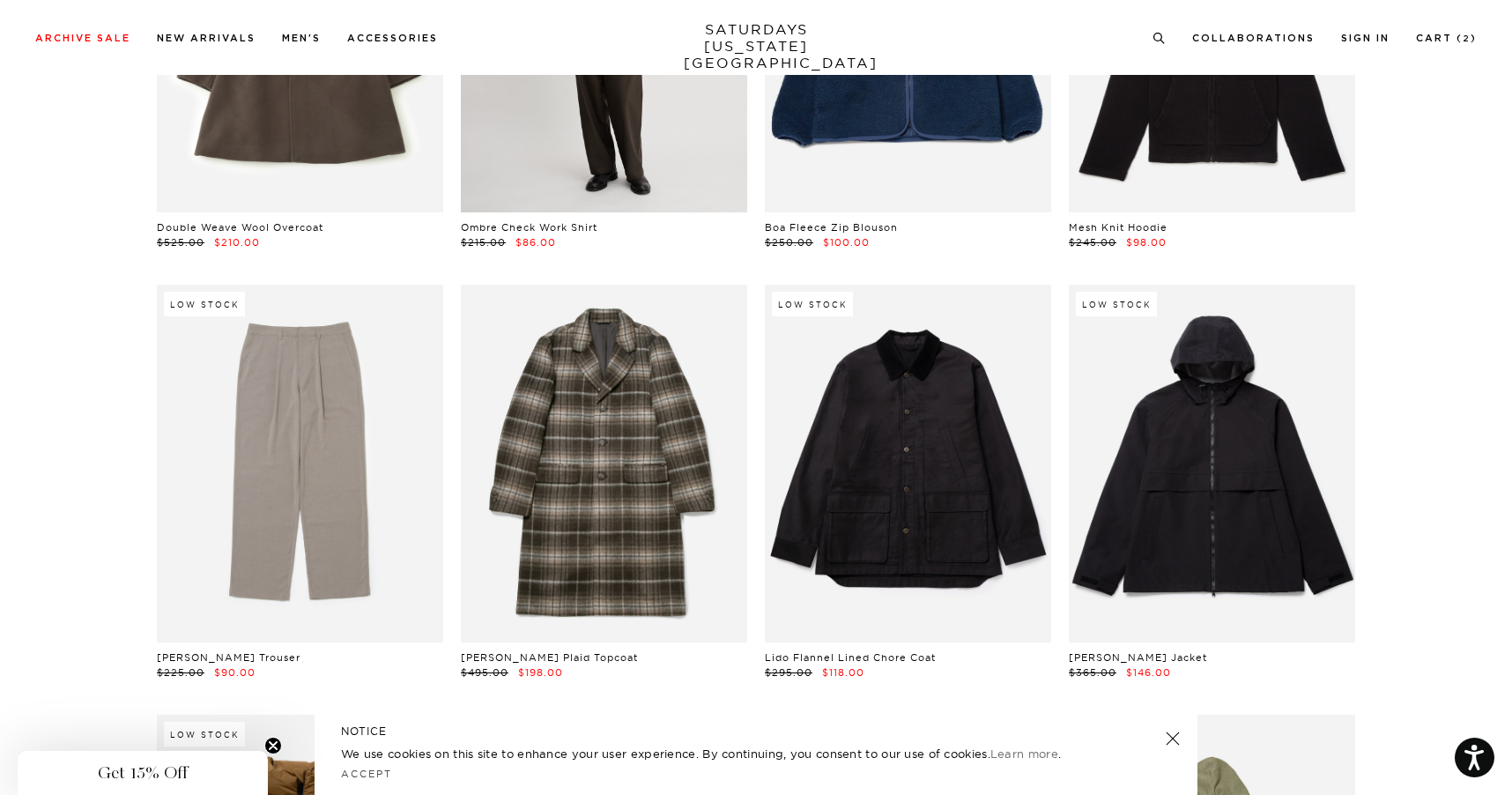
scroll to position [23202, 1]
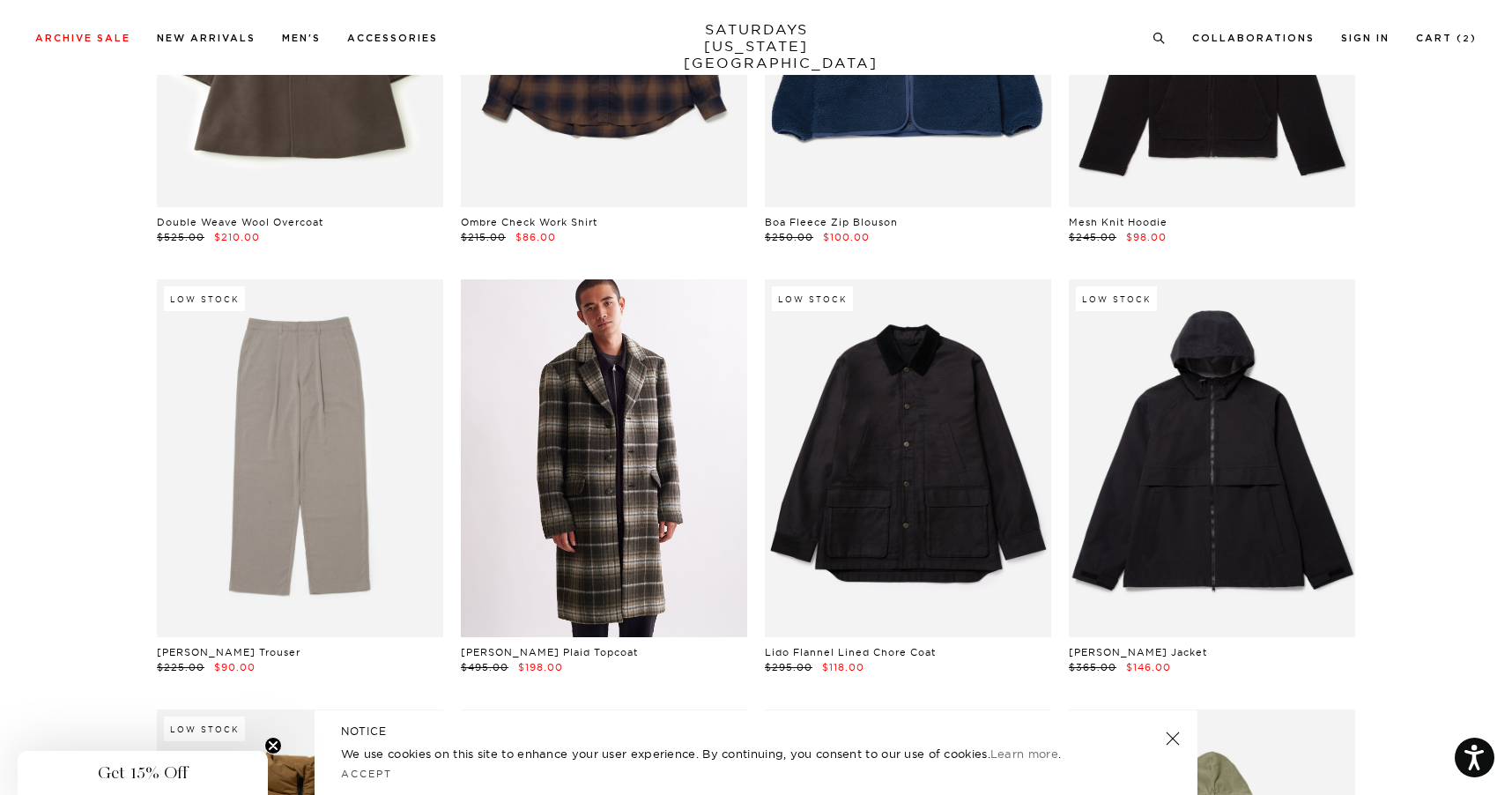
click at [618, 466] on link at bounding box center [603, 458] width 286 height 358
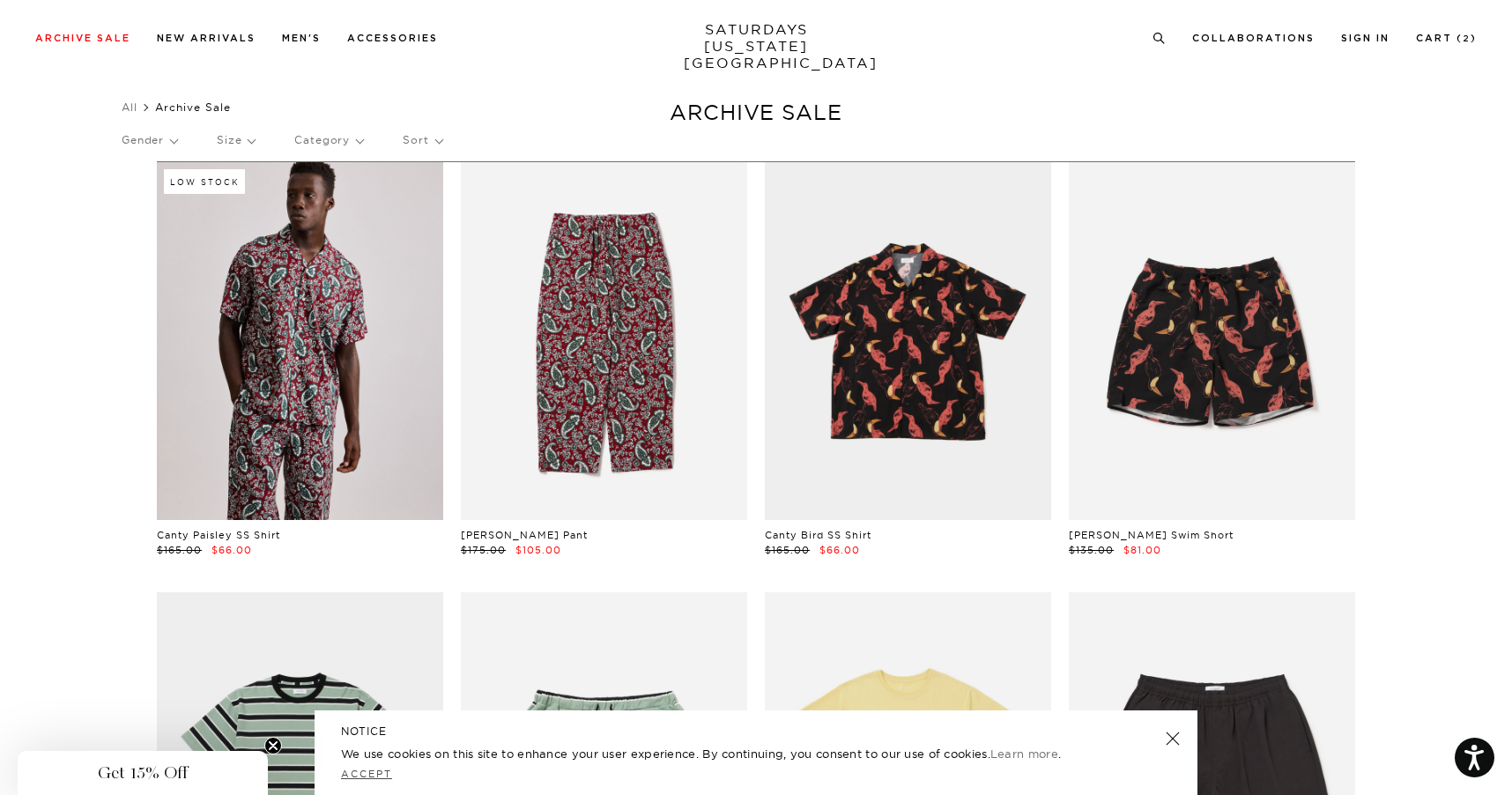
click at [348, 777] on link "Accept" at bounding box center [367, 773] width 51 height 13
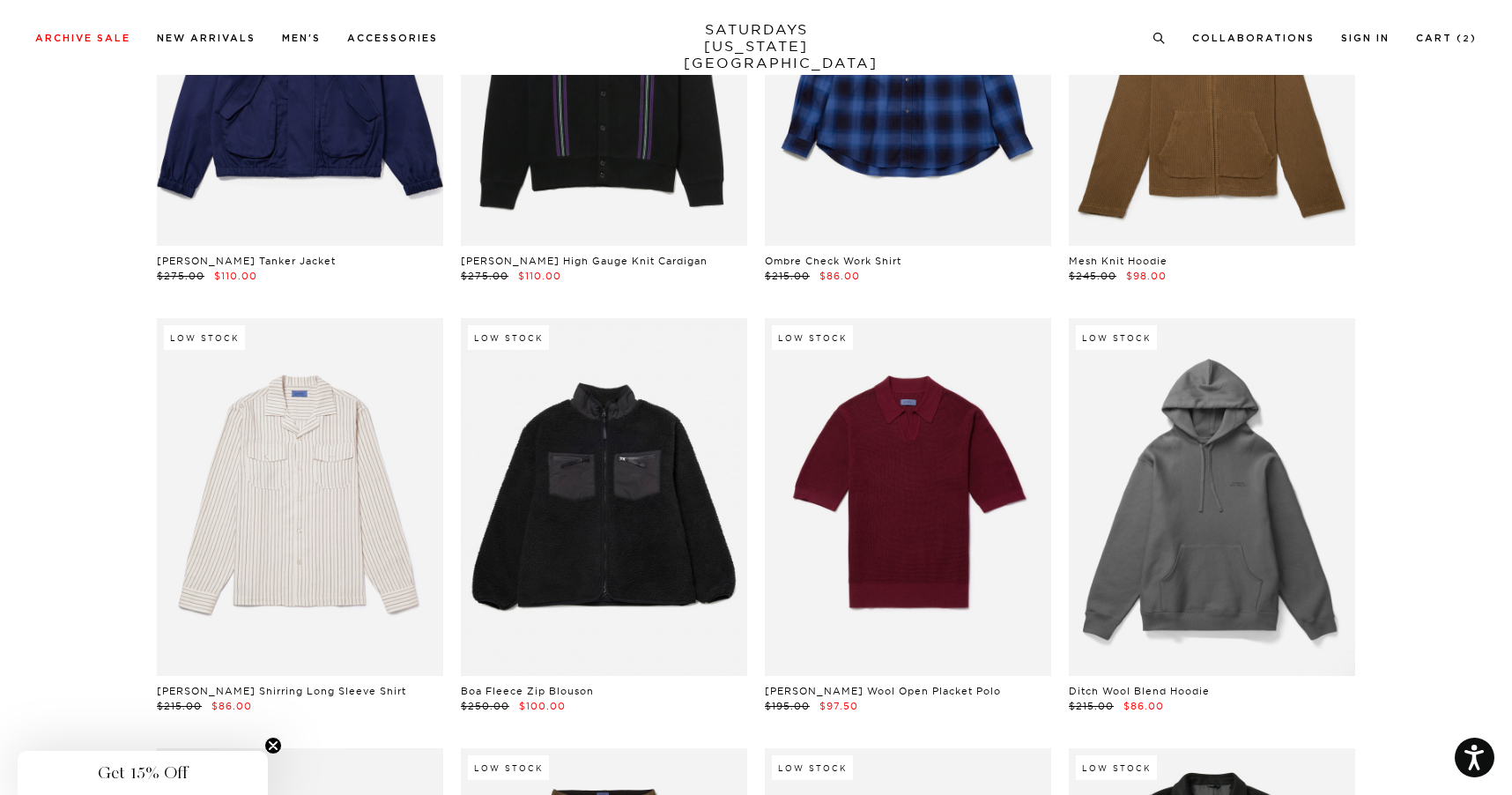
scroll to position [24742, 9]
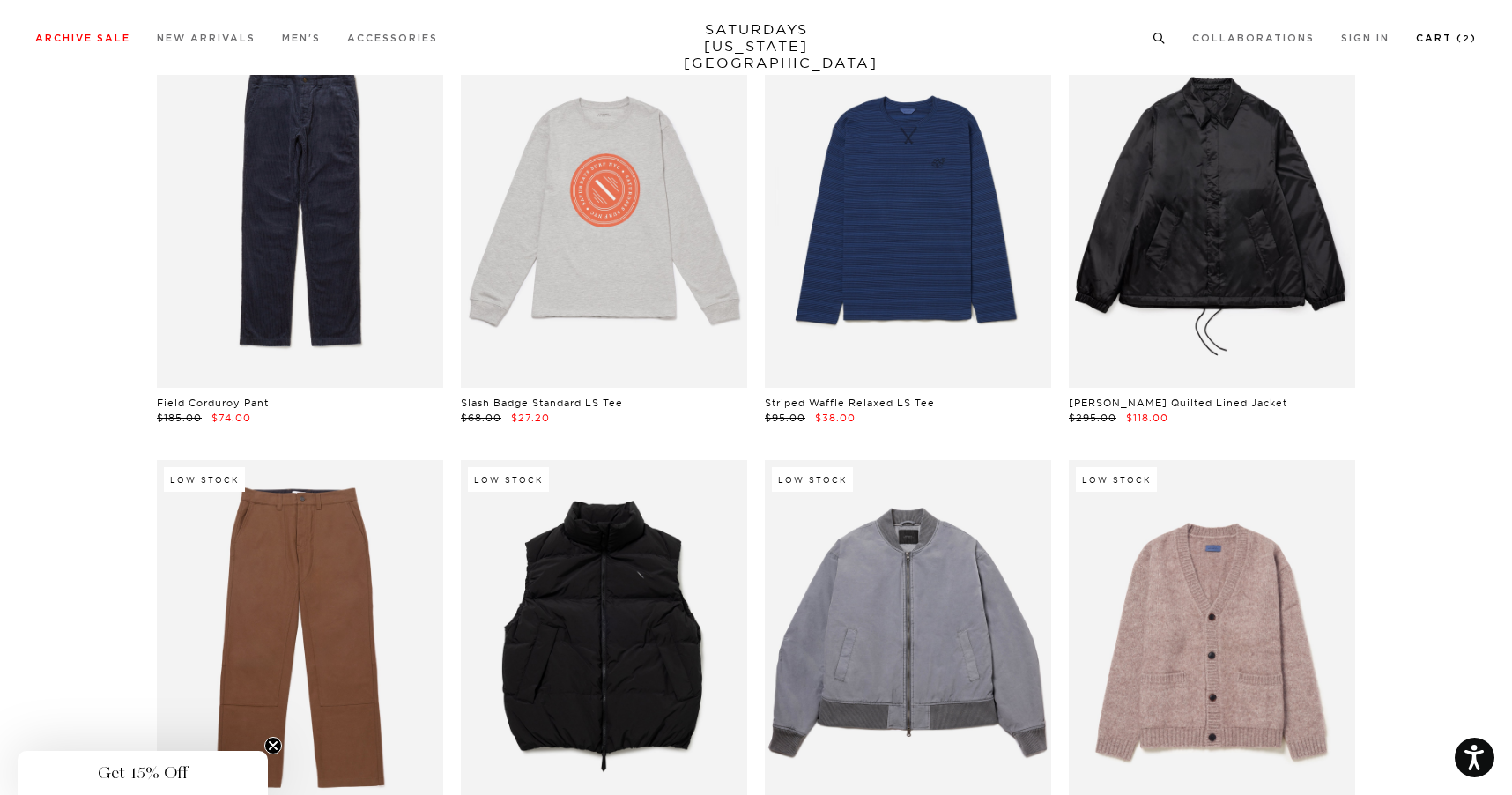
click at [1431, 42] on link "Cart ( 2 )" at bounding box center [1446, 39] width 61 height 10
